Goal: Task Accomplishment & Management: Manage account settings

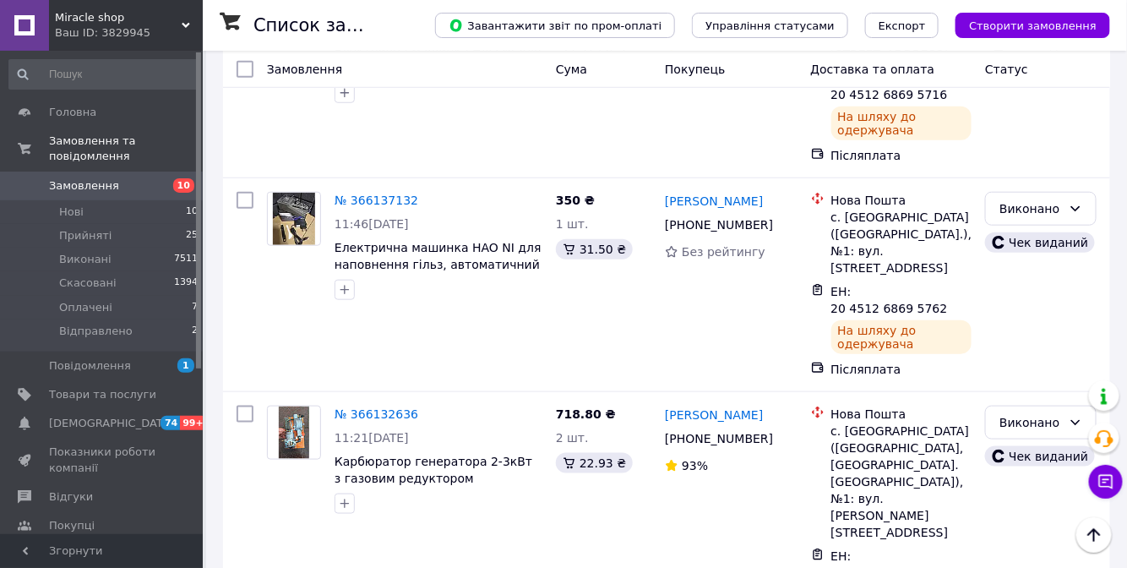
scroll to position [4149, 0]
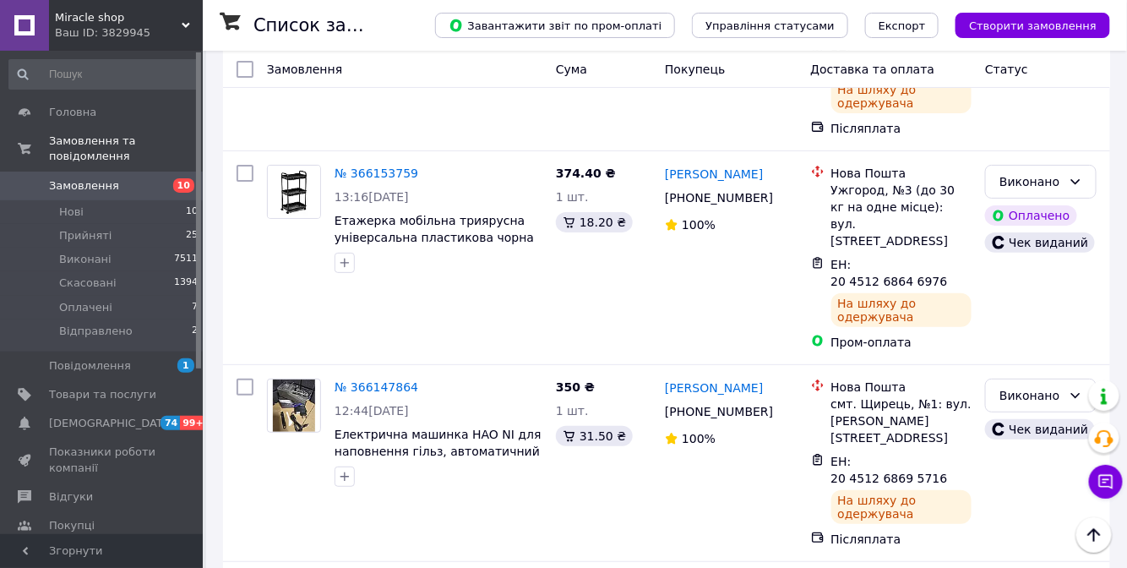
drag, startPoint x: 330, startPoint y: 347, endPoint x: 468, endPoint y: 367, distance: 139.1
copy span "Карбюратор генератора 2-3кВт з газовим редуктором"
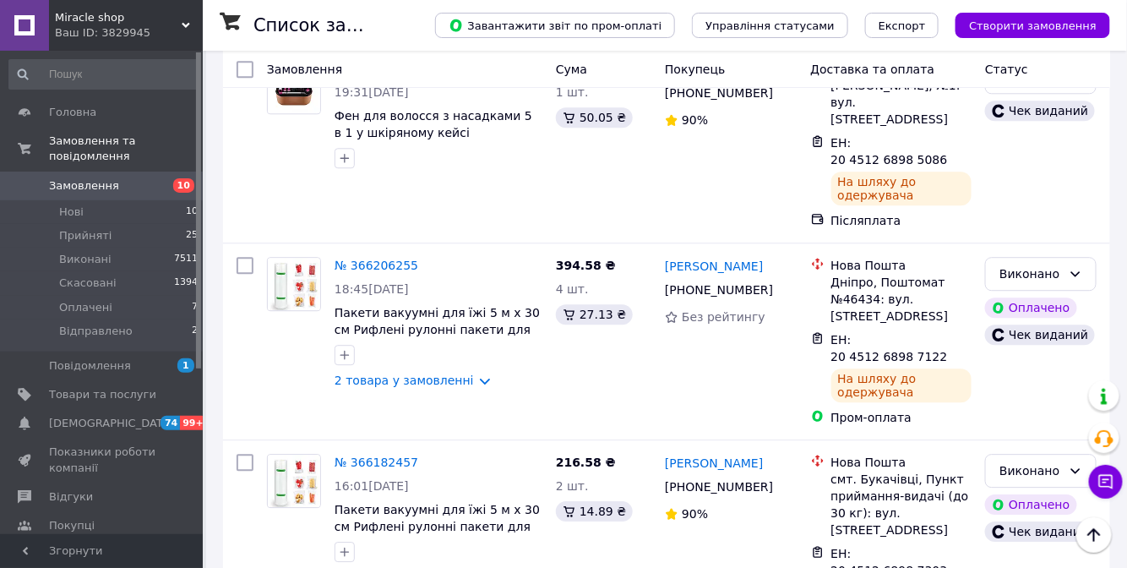
scroll to position [3227, 0]
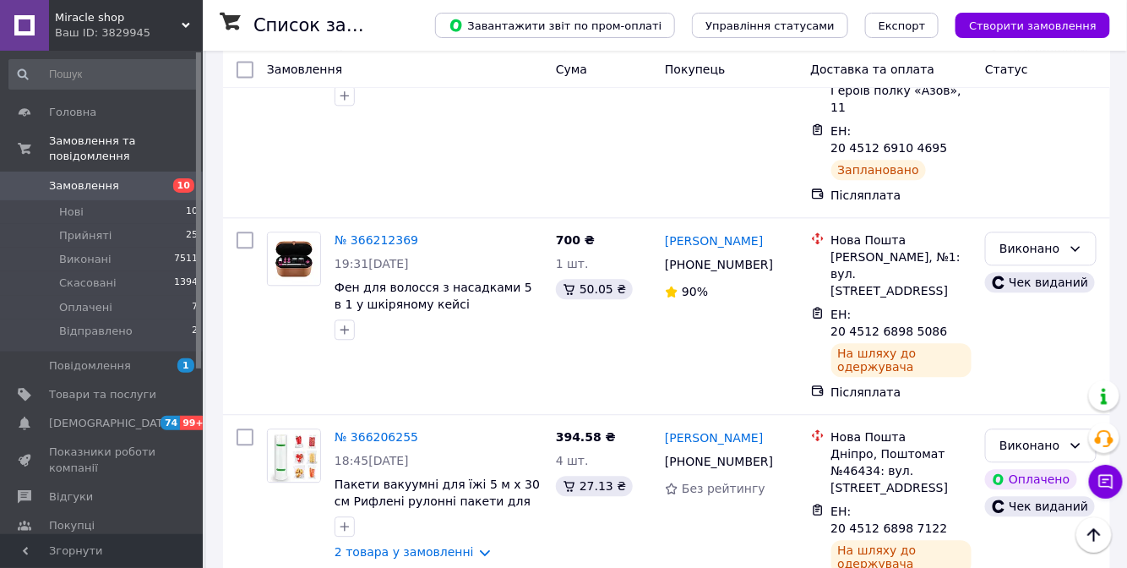
click at [125, 178] on span "Замовлення" at bounding box center [102, 185] width 107 height 15
